Goal: Contribute content

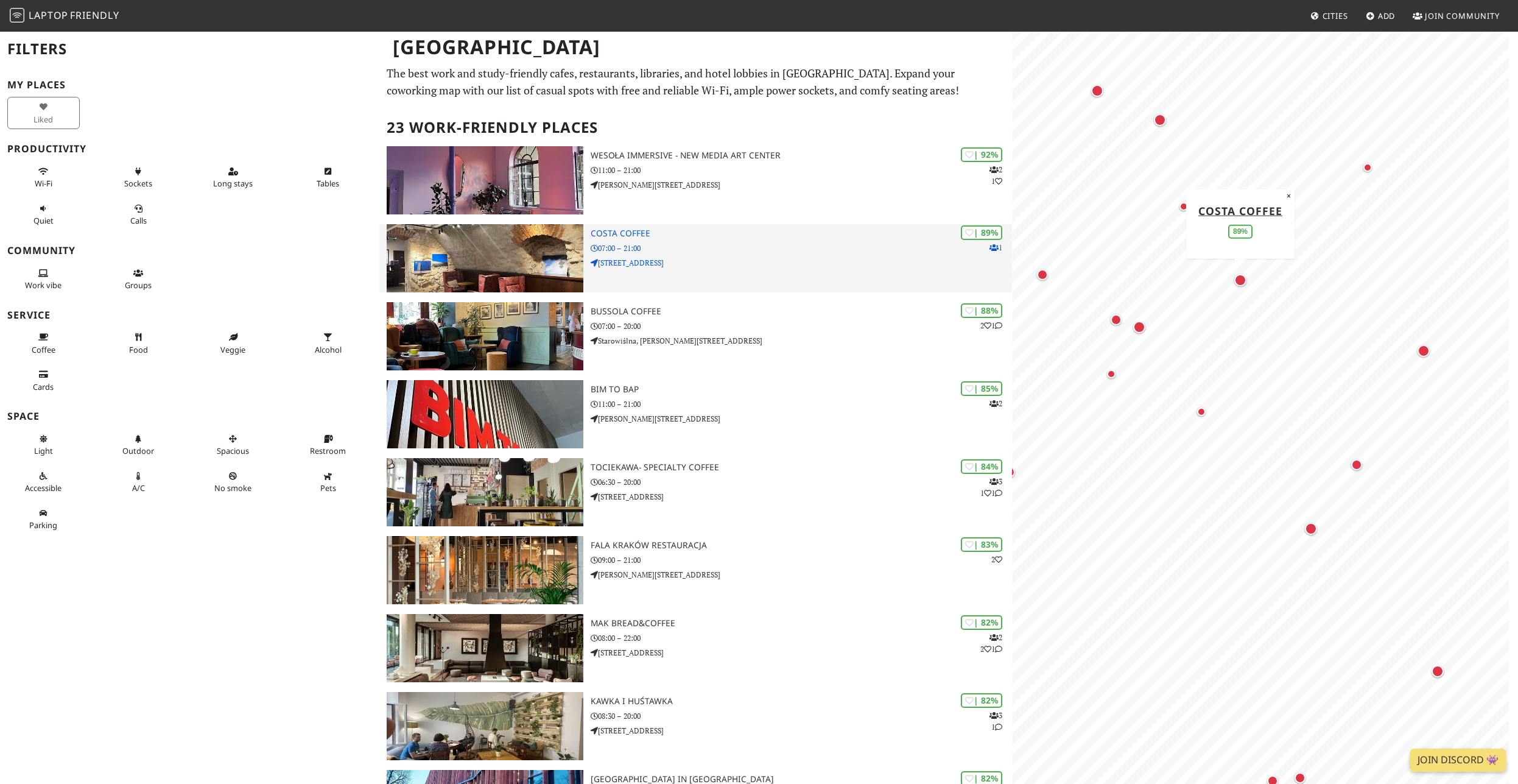
click at [741, 259] on p "[STREET_ADDRESS]" at bounding box center [801, 263] width 422 height 12
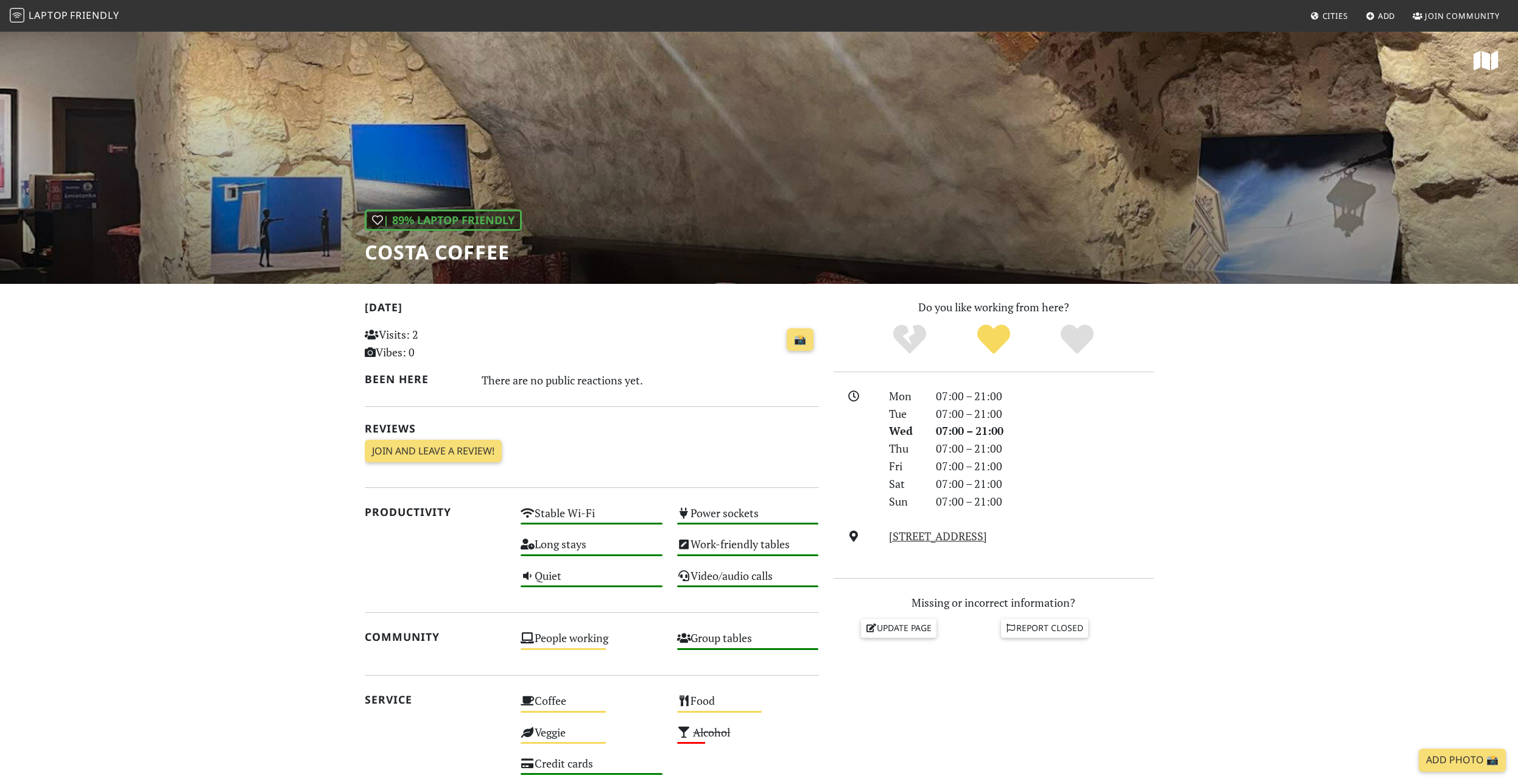
click at [466, 181] on div "| 89% Laptop Friendly Costa Coffee" at bounding box center [759, 157] width 1518 height 253
click at [432, 217] on div "| 89% Laptop Friendly" at bounding box center [443, 220] width 157 height 21
drag, startPoint x: 397, startPoint y: 206, endPoint x: 417, endPoint y: 191, distance: 25.0
click at [417, 191] on div "| 89% Laptop Friendly Costa Coffee" at bounding box center [759, 157] width 1518 height 253
click at [407, 248] on h1 "Costa Coffee" at bounding box center [443, 252] width 157 height 23
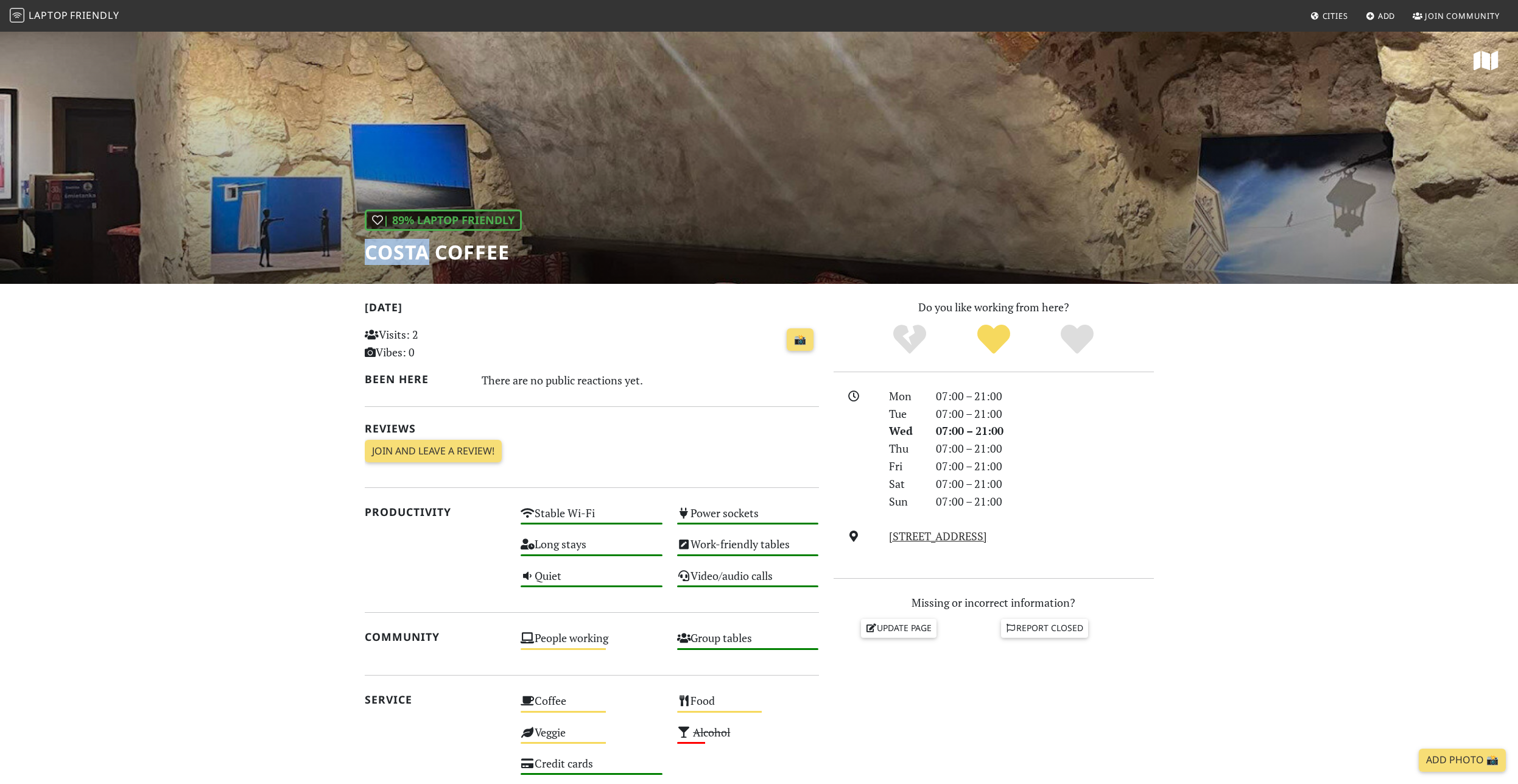
click at [407, 248] on h1 "Costa Coffee" at bounding box center [443, 252] width 157 height 23
